Goal: Task Accomplishment & Management: Manage account settings

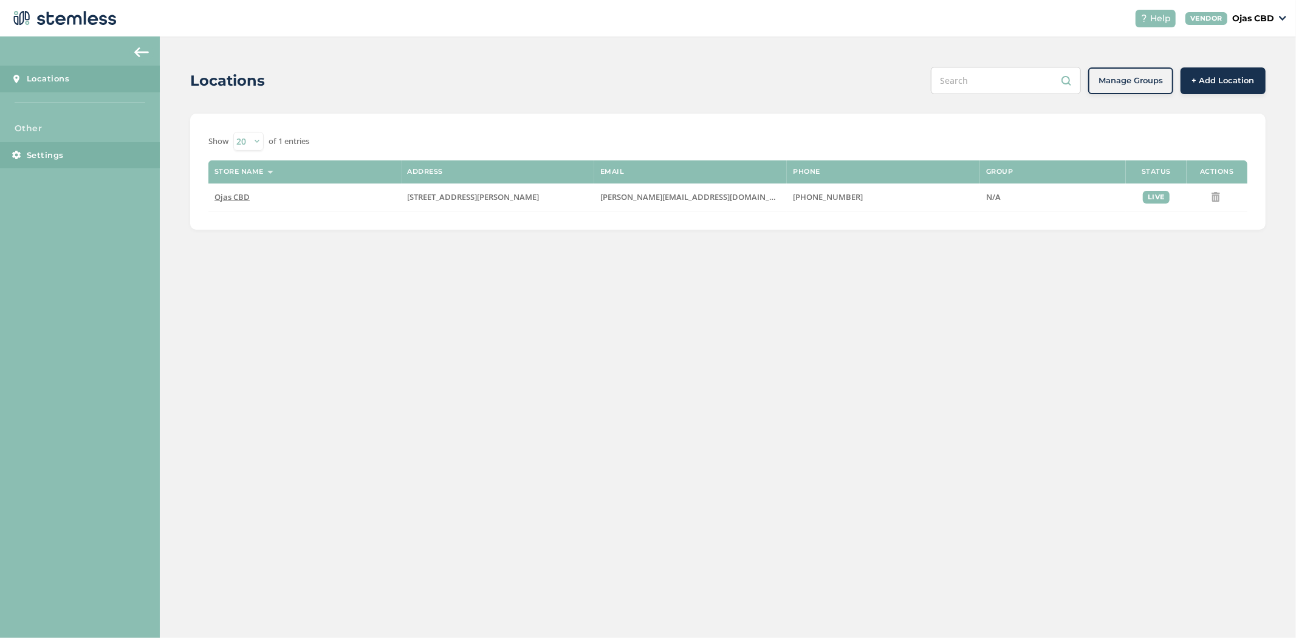
click at [43, 146] on link "Settings" at bounding box center [80, 155] width 160 height 27
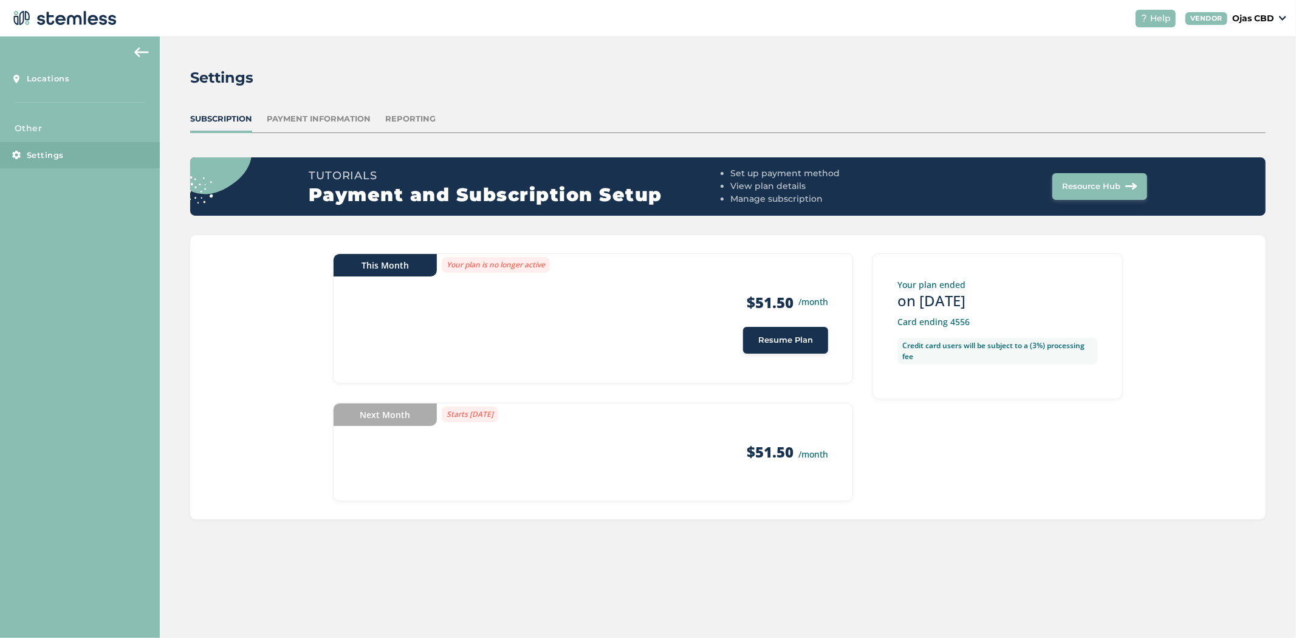
click at [1260, 21] on p "Ojas CBD" at bounding box center [1253, 18] width 42 height 13
click at [1254, 89] on link "Logout" at bounding box center [1243, 87] width 60 height 12
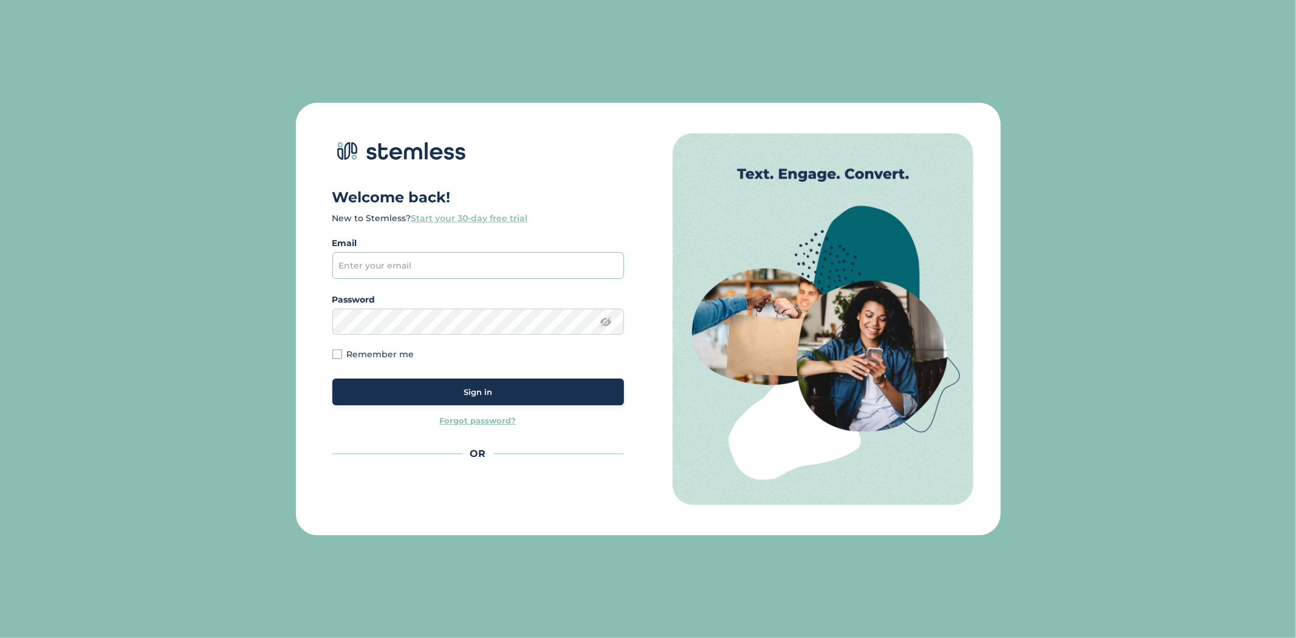
click at [462, 273] on input "email" at bounding box center [478, 265] width 292 height 27
type input "[PERSON_NAME][EMAIL_ADDRESS][DOMAIN_NAME]"
click at [492, 389] on div "Sign in" at bounding box center [478, 392] width 272 height 12
